Goal: Task Accomplishment & Management: Manage account settings

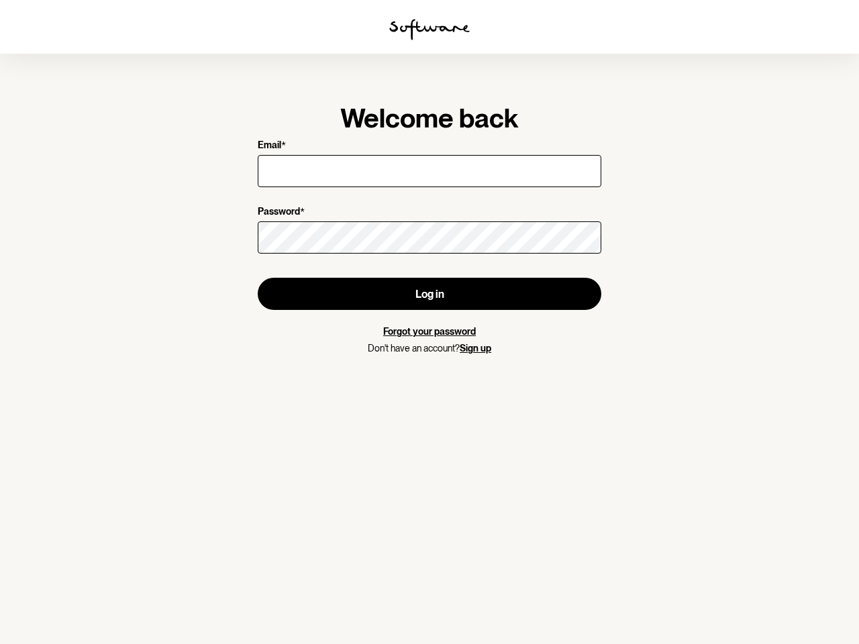
click at [429, 30] on img at bounding box center [429, 29] width 81 height 21
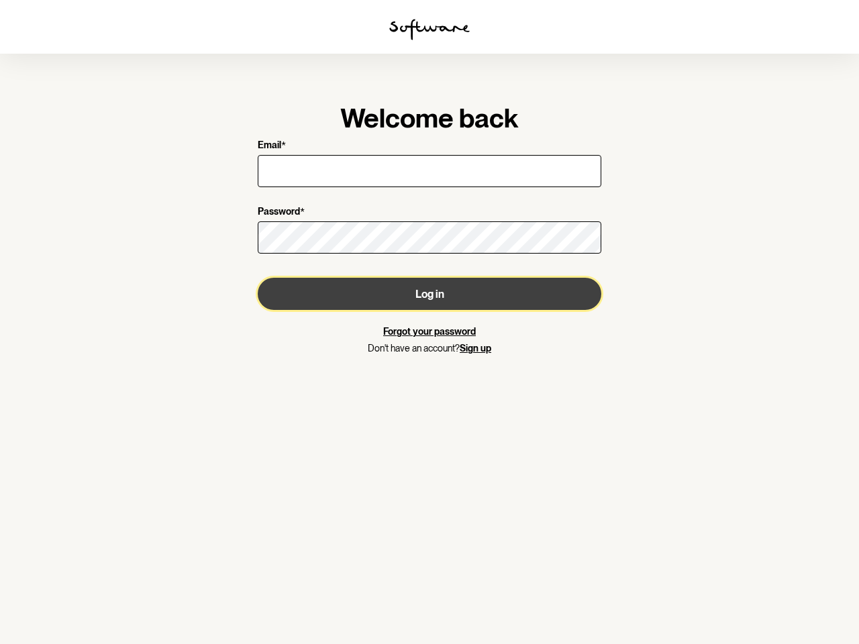
click at [429, 294] on button "Log in" at bounding box center [430, 294] width 344 height 32
